Goal: Task Accomplishment & Management: Manage account settings

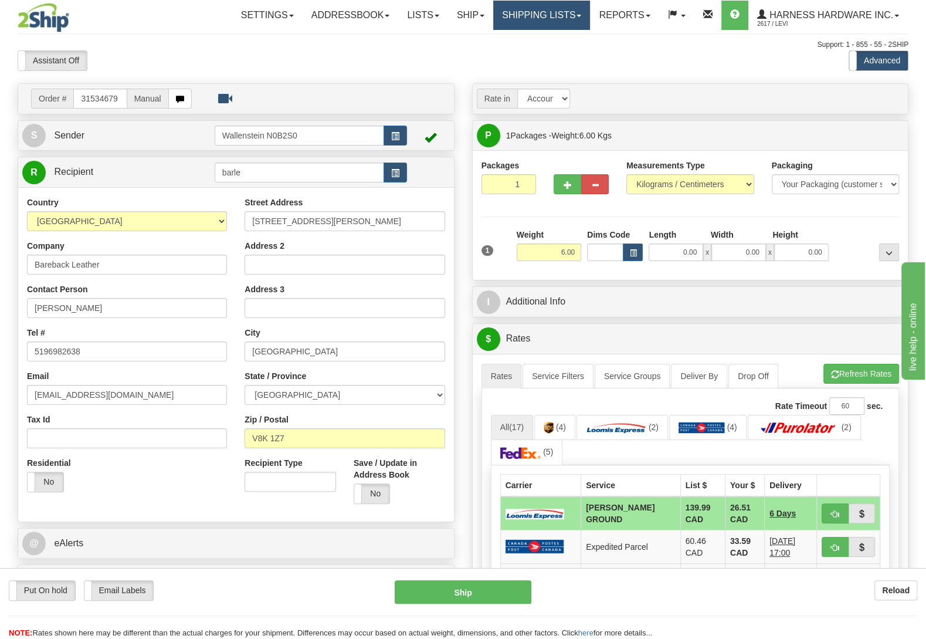
click at [544, 18] on link "Shipping lists" at bounding box center [541, 15] width 97 height 29
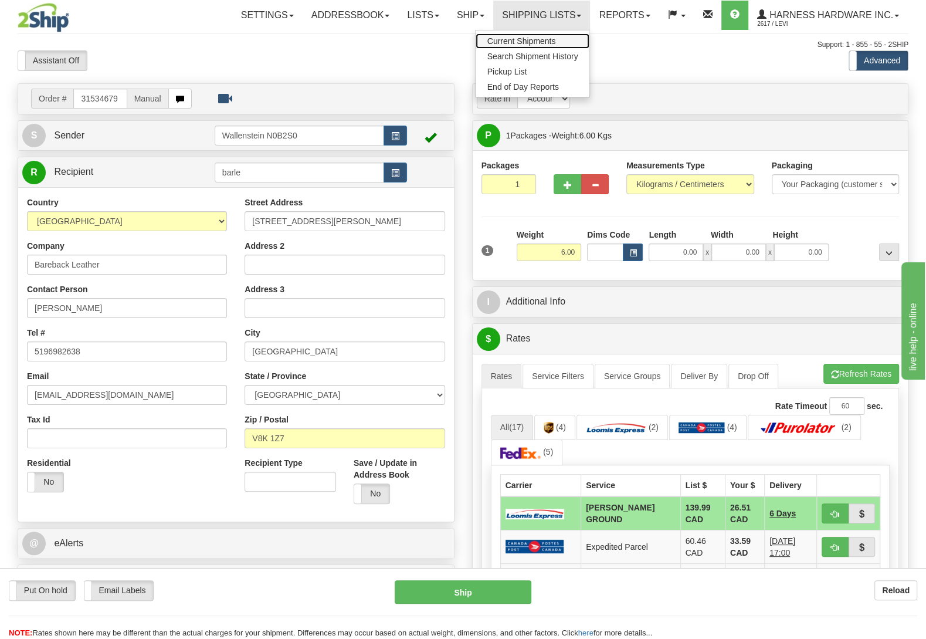
click at [542, 46] on link "Current Shipments" at bounding box center [533, 40] width 114 height 15
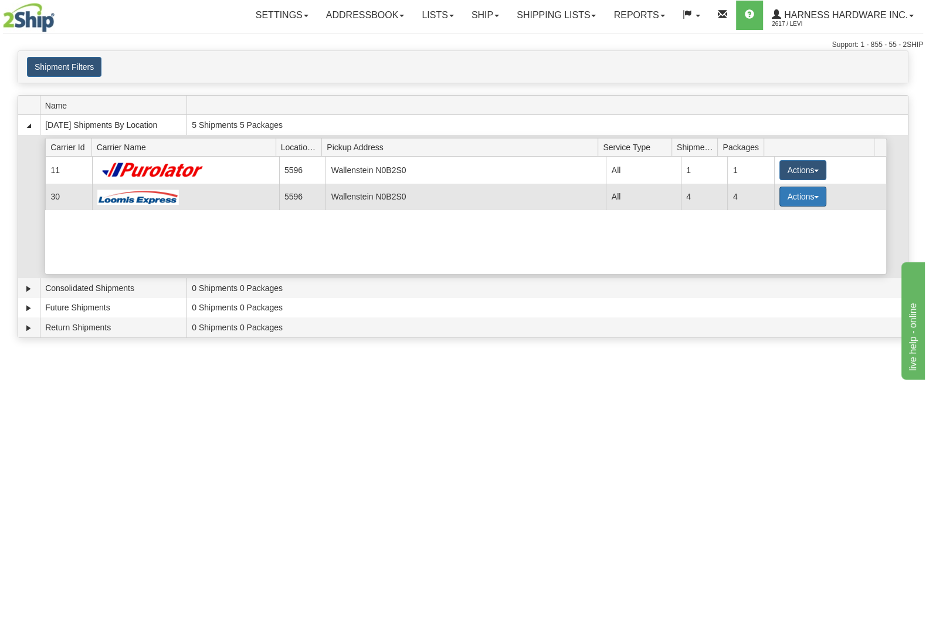
click at [782, 207] on button "Actions" at bounding box center [803, 197] width 47 height 20
click at [771, 222] on span "Details" at bounding box center [760, 218] width 32 height 8
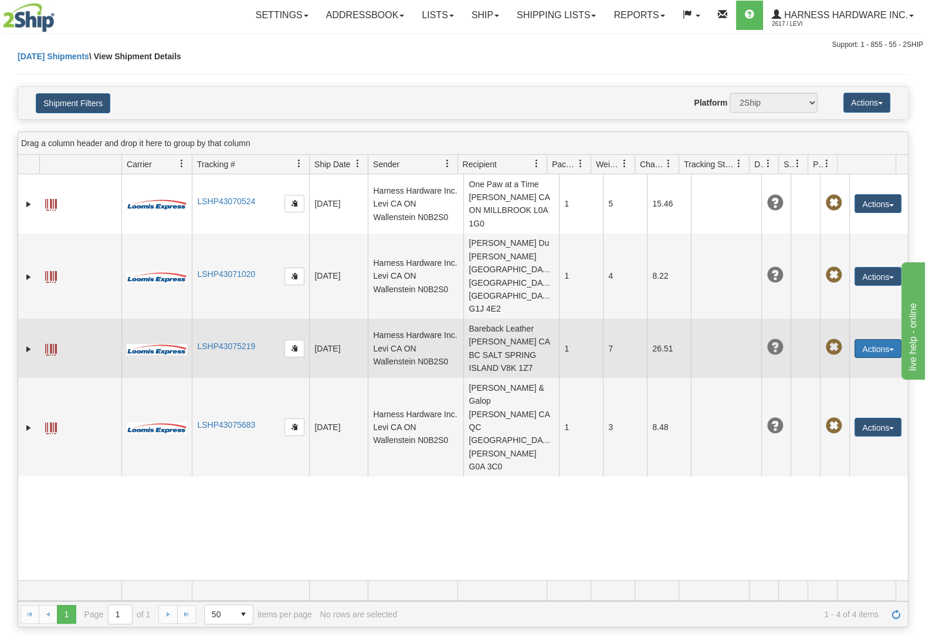
click at [867, 339] on button "Actions" at bounding box center [878, 348] width 47 height 19
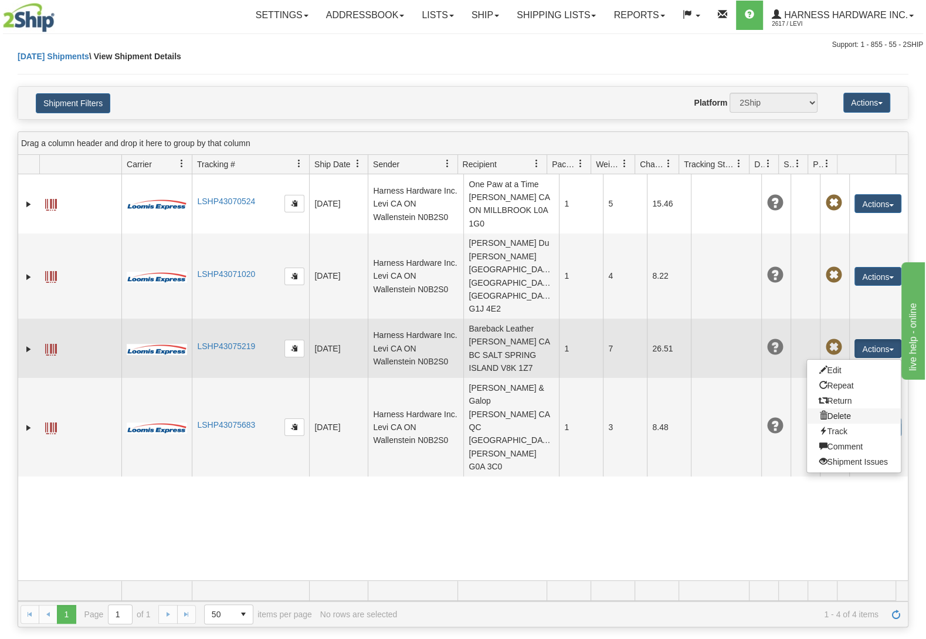
click at [830, 408] on link "Delete" at bounding box center [854, 415] width 94 height 15
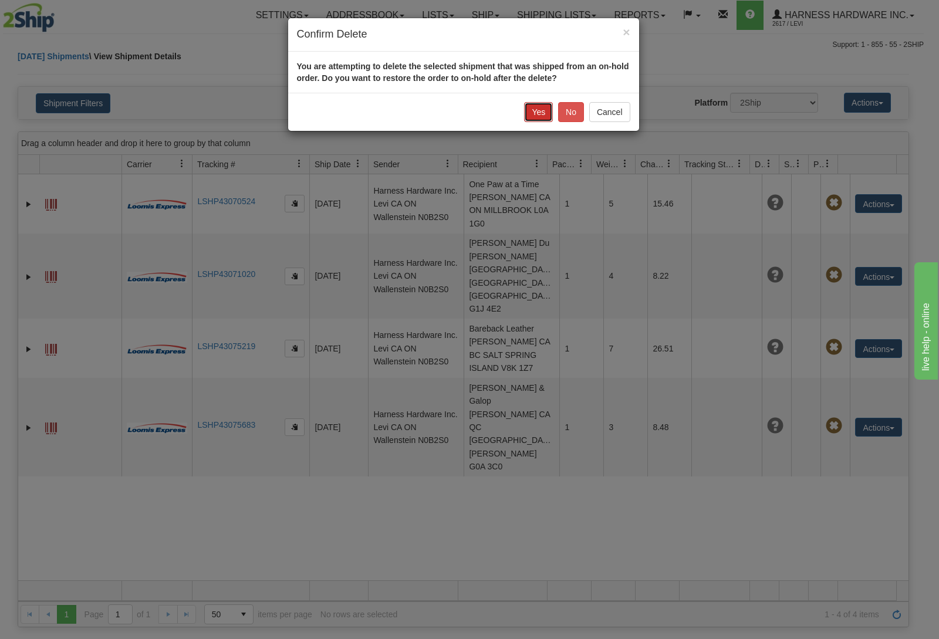
click at [534, 109] on button "Yes" at bounding box center [538, 112] width 29 height 20
